Goal: Task Accomplishment & Management: Manage account settings

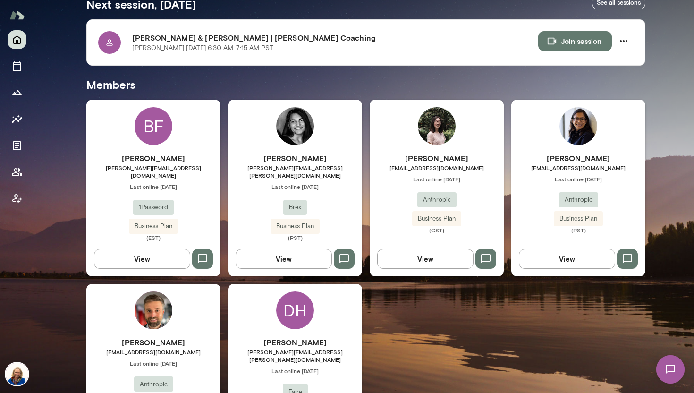
scroll to position [198, 0]
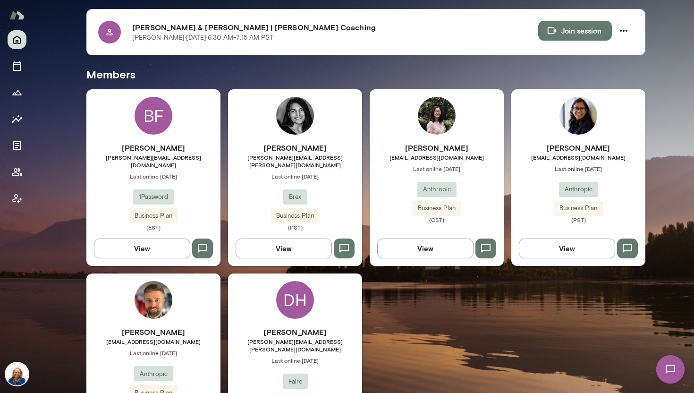
click at [201, 350] on div "[PERSON_NAME] [EMAIL_ADDRESS][DOMAIN_NAME] Last online [DATE] Anthropic Busines…" at bounding box center [153, 366] width 134 height 81
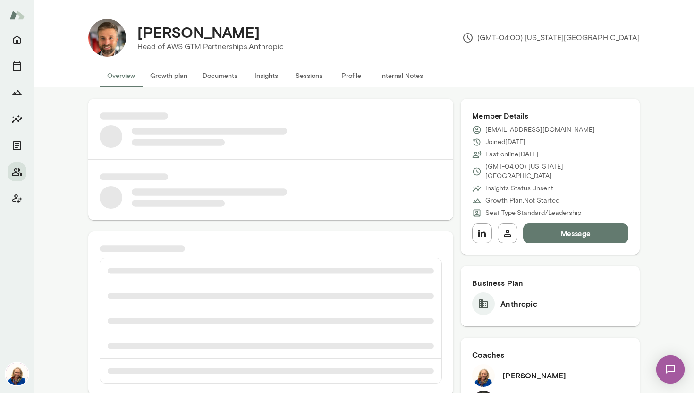
click at [675, 370] on img at bounding box center [670, 369] width 39 height 39
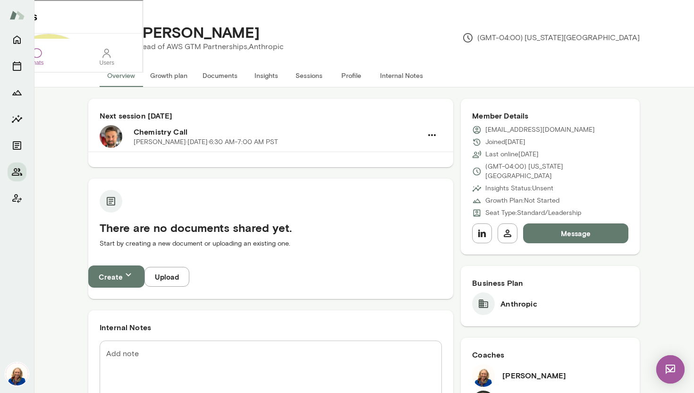
click at [41, 58] on div at bounding box center [35, 52] width 11 height 11
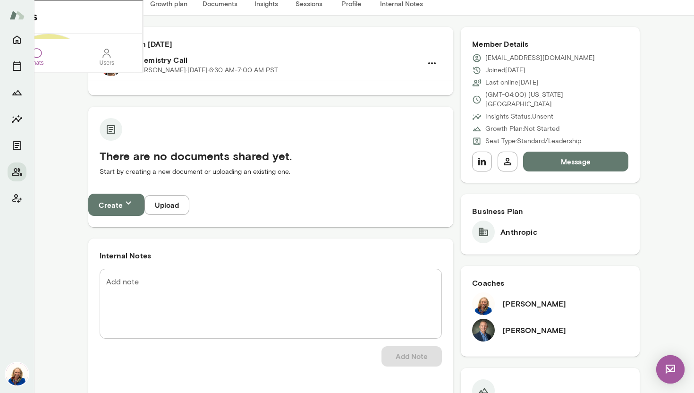
scroll to position [70, 0]
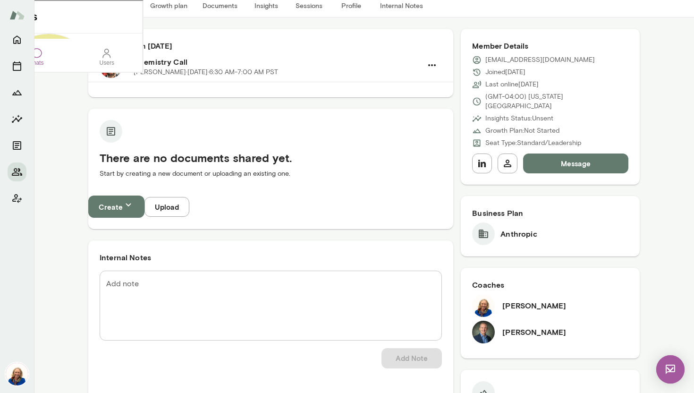
click at [670, 366] on img at bounding box center [670, 369] width 28 height 28
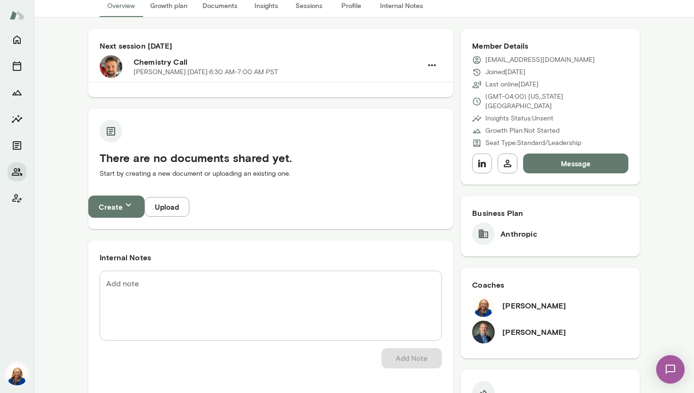
click at [562, 153] on button "Message" at bounding box center [575, 163] width 105 height 20
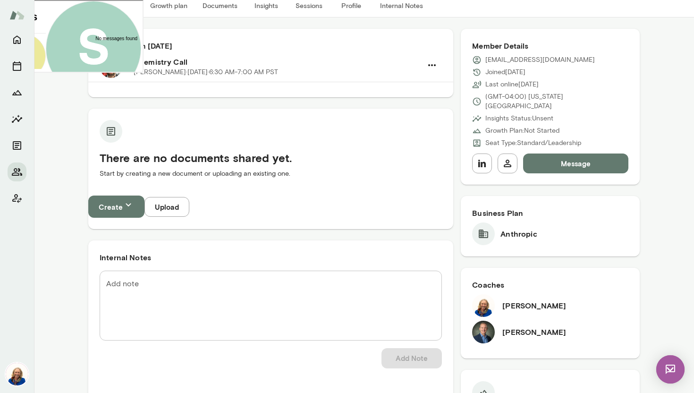
drag, startPoint x: 49, startPoint y: 195, endPoint x: 120, endPoint y: 203, distance: 72.1
click at [120, 143] on div "**********" at bounding box center [130, 126] width 171 height 34
click at [105, 143] on div "**********" at bounding box center [130, 126] width 171 height 34
click at [45, 185] on icon at bounding box center [45, 185] width 0 height 0
click at [676, 370] on img at bounding box center [670, 369] width 28 height 28
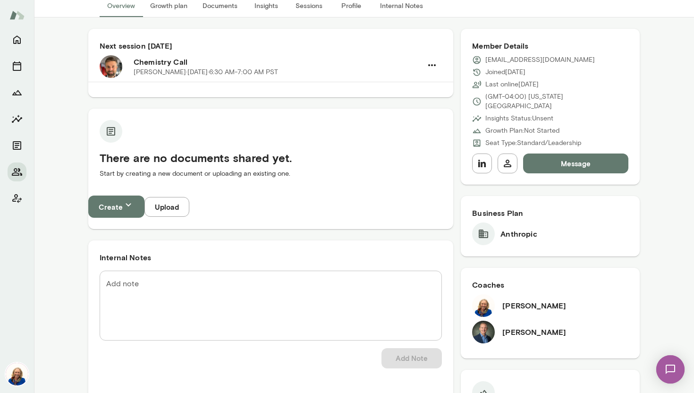
click at [487, 326] on img at bounding box center [483, 331] width 23 height 23
click at [509, 327] on h6 "[PERSON_NAME]" at bounding box center [534, 331] width 64 height 11
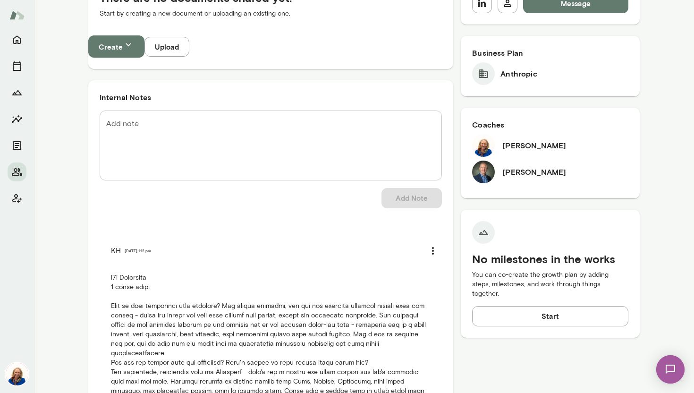
scroll to position [229, 0]
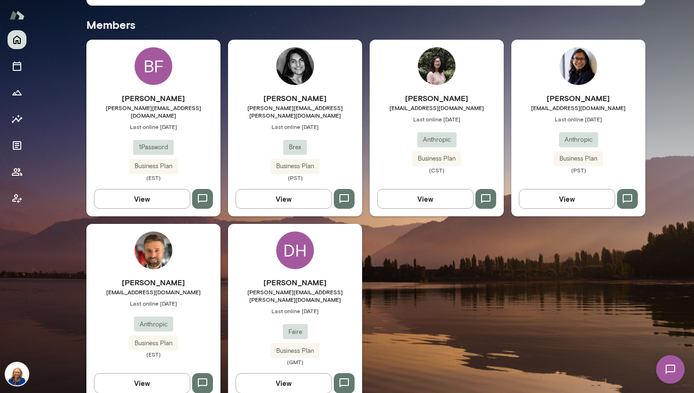
scroll to position [252, 0]
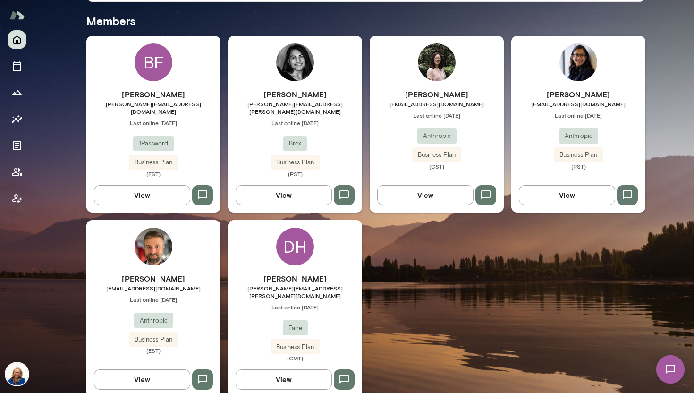
click at [329, 303] on span "Last online [DATE]" at bounding box center [295, 307] width 134 height 8
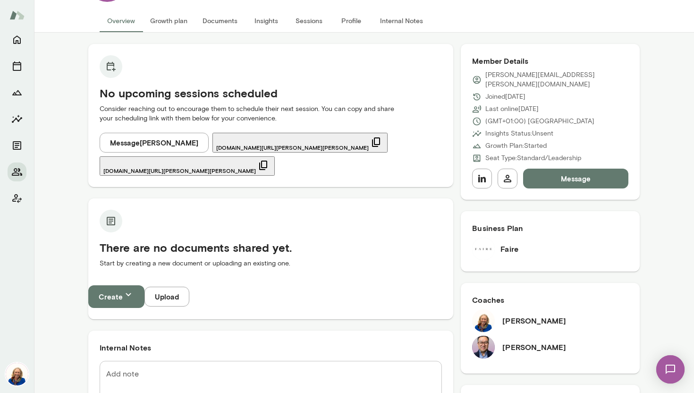
scroll to position [44, 0]
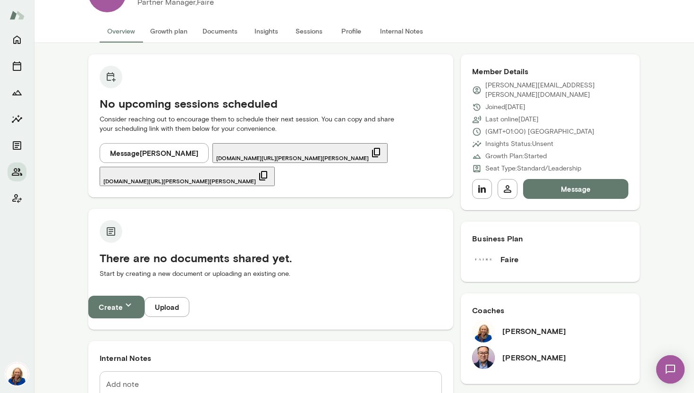
click at [562, 179] on button "Message" at bounding box center [575, 189] width 105 height 20
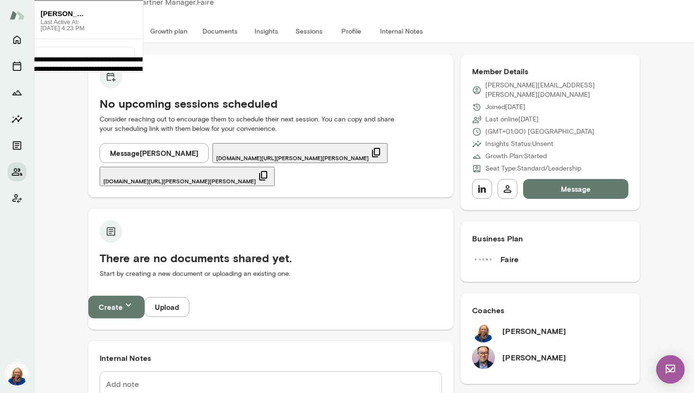
click at [126, 100] on icon at bounding box center [126, 100] width 0 height 0
click at [668, 367] on img at bounding box center [670, 369] width 28 height 28
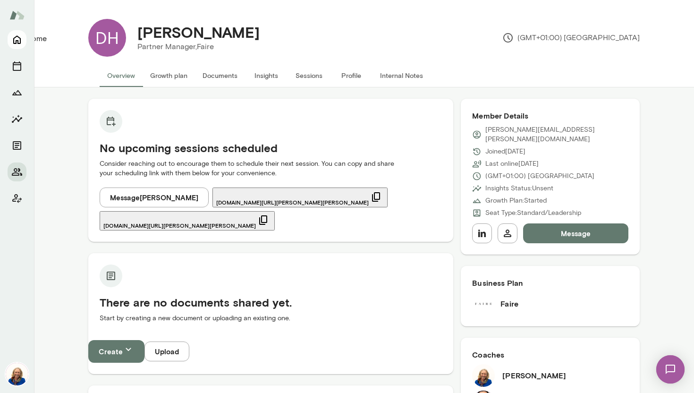
click at [10, 44] on button "Home" at bounding box center [17, 39] width 19 height 19
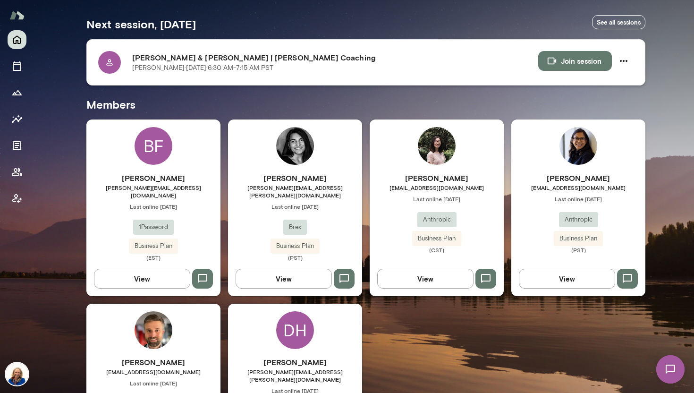
scroll to position [180, 0]
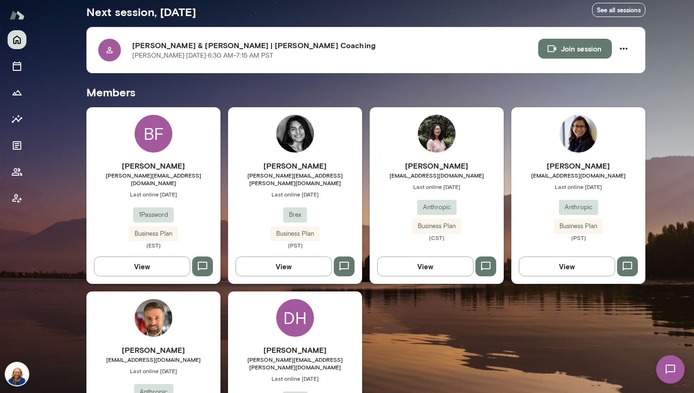
click at [188, 200] on div "[PERSON_NAME] [PERSON_NAME][EMAIL_ADDRESS][DOMAIN_NAME] Last online [DATE] 1Pas…" at bounding box center [153, 204] width 134 height 89
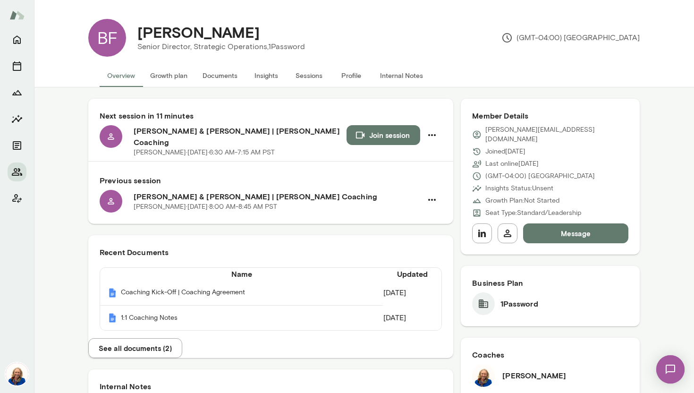
click at [362, 135] on icon "button" at bounding box center [360, 135] width 8 height 7
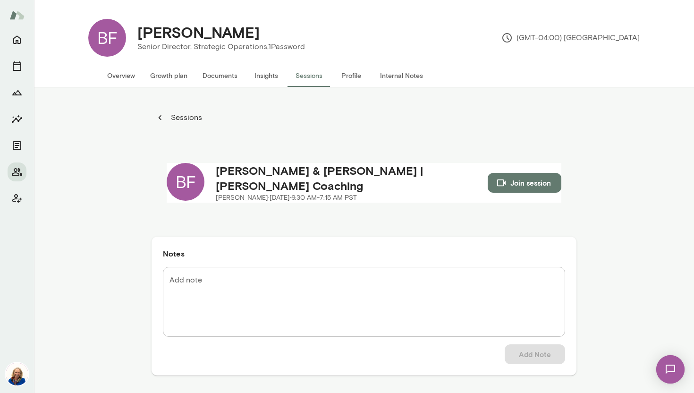
click at [181, 18] on div "BF [PERSON_NAME] Senior Director, Strategic Operations, 1Password (GMT-04:00) […" at bounding box center [364, 37] width 566 height 53
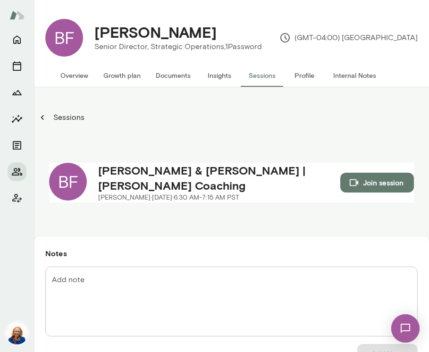
click at [125, 74] on button "Growth plan" at bounding box center [122, 75] width 52 height 23
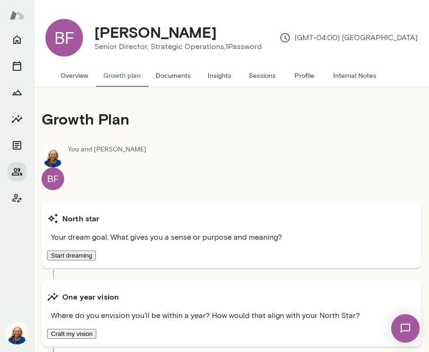
click at [171, 76] on button "Documents" at bounding box center [173, 75] width 50 height 23
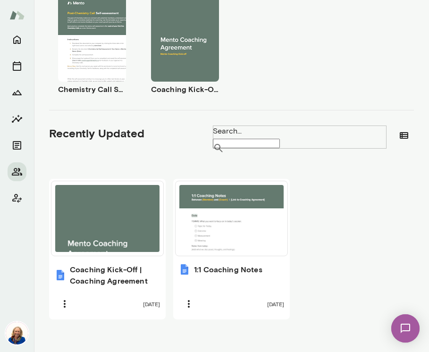
scroll to position [306, 0]
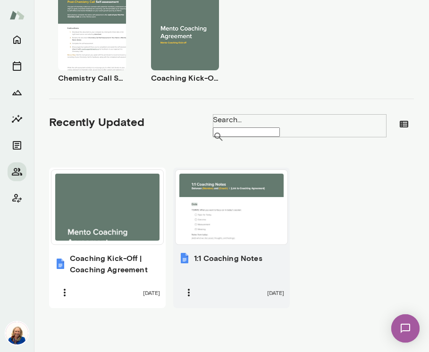
click at [235, 252] on h6 "1:1 Coaching Notes" at bounding box center [228, 257] width 68 height 11
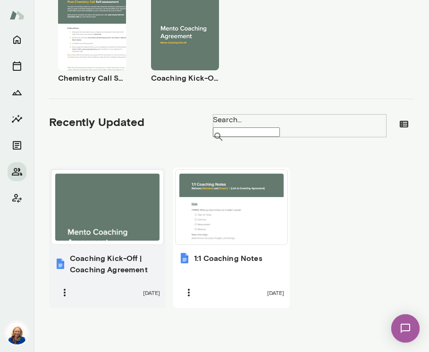
click at [117, 203] on div at bounding box center [107, 207] width 104 height 67
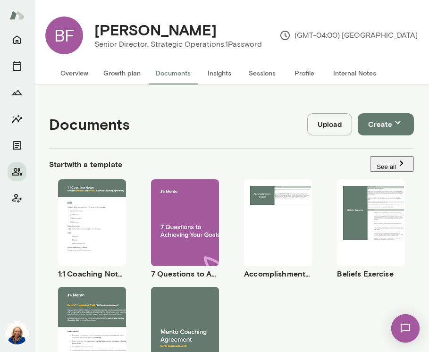
scroll to position [0, 0]
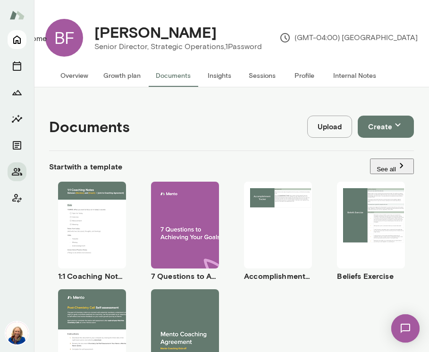
click at [12, 44] on icon "Home" at bounding box center [16, 39] width 11 height 11
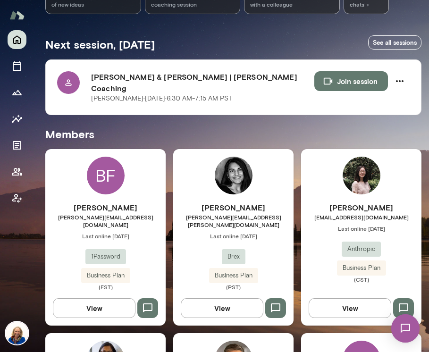
scroll to position [148, 0]
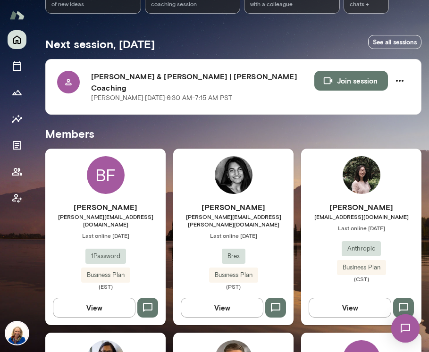
click at [94, 213] on span "[PERSON_NAME][EMAIL_ADDRESS][DOMAIN_NAME]" at bounding box center [105, 220] width 120 height 15
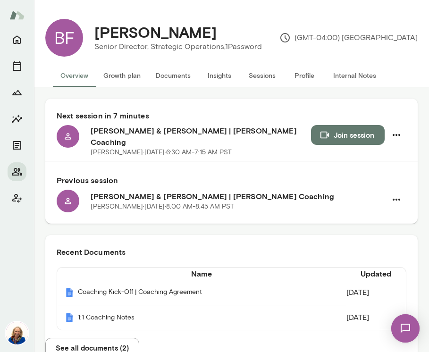
click at [126, 75] on button "Growth plan" at bounding box center [122, 75] width 52 height 23
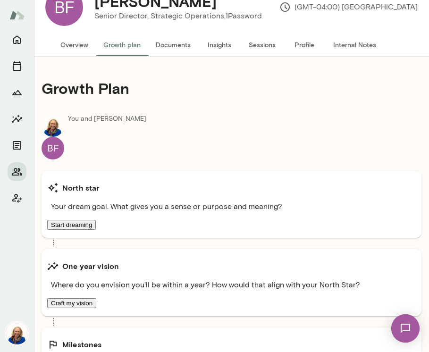
scroll to position [33, 0]
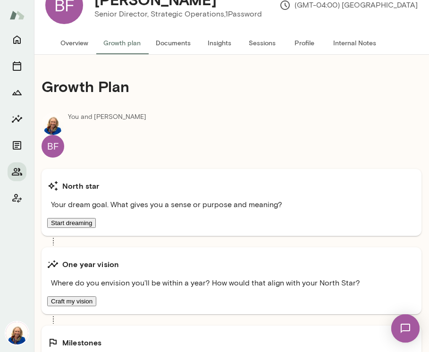
click at [96, 218] on button "Start dreaming" at bounding box center [71, 223] width 49 height 10
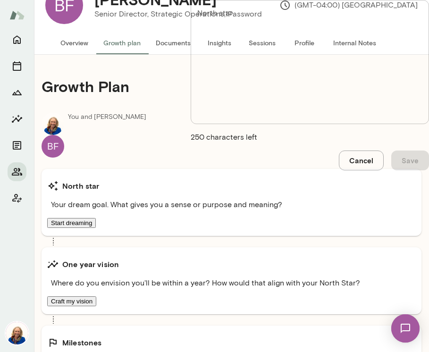
click at [339, 170] on button "Cancel" at bounding box center [361, 161] width 45 height 20
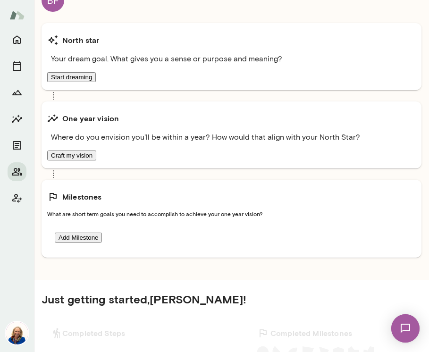
scroll to position [198, 0]
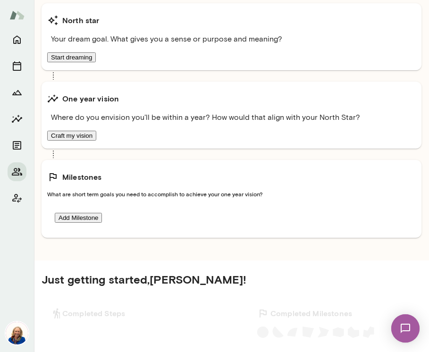
click at [102, 213] on button "Add Milestone" at bounding box center [78, 218] width 47 height 10
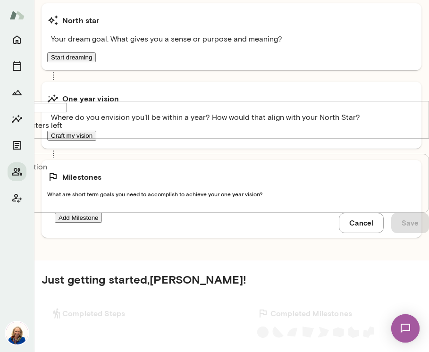
click at [339, 233] on button "Cancel" at bounding box center [361, 223] width 45 height 20
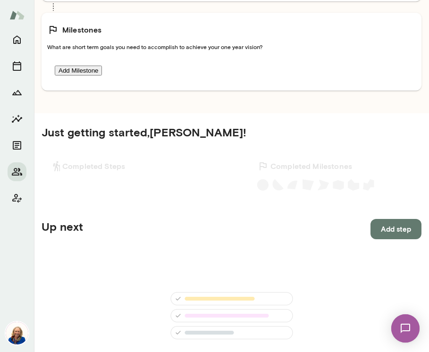
scroll to position [351, 0]
